Goal: Information Seeking & Learning: Learn about a topic

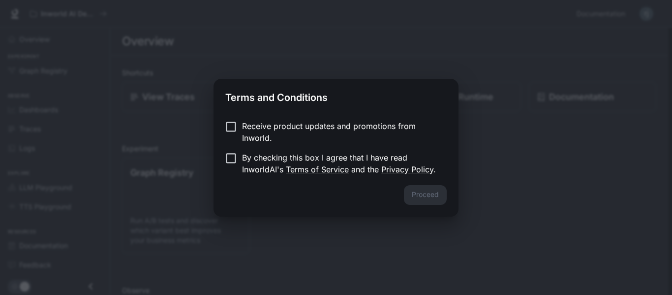
click at [262, 163] on p "By checking this box I agree that I have read InworldAI's Terms of Service and …" at bounding box center [340, 164] width 197 height 24
click at [417, 199] on button "Proceed" at bounding box center [425, 195] width 43 height 20
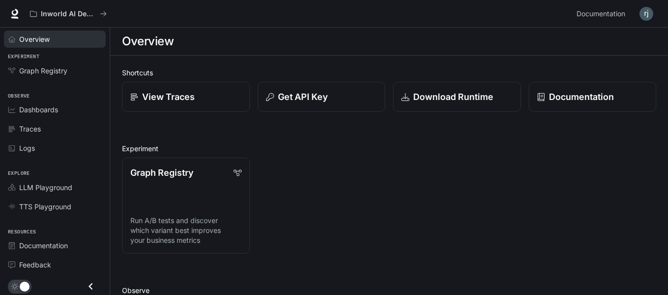
click at [38, 39] on span "Overview" at bounding box center [34, 39] width 31 height 10
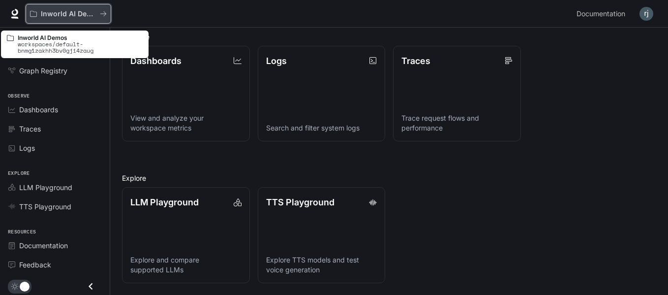
click at [107, 15] on button "Inworld AI Demos" at bounding box center [69, 14] width 86 height 20
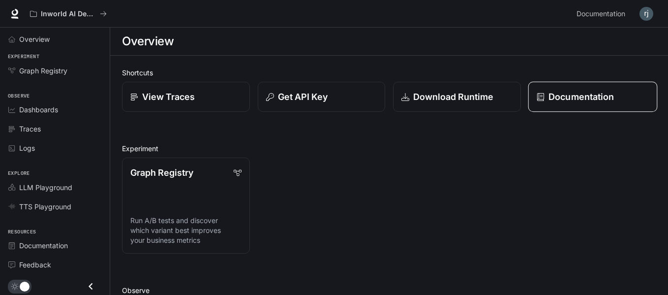
click at [574, 106] on link "Documentation" at bounding box center [592, 97] width 129 height 31
